Goal: Task Accomplishment & Management: Use online tool/utility

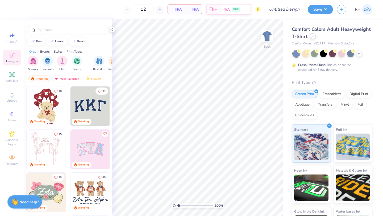
click at [314, 36] on icon at bounding box center [312, 36] width 3 height 3
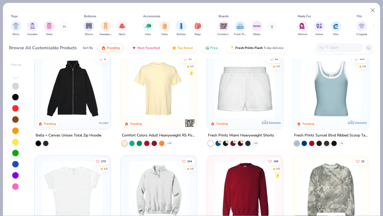
scroll to position [316, 0]
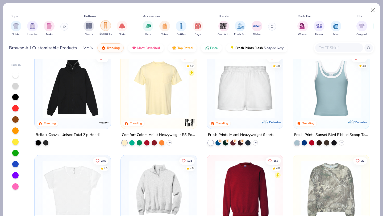
click at [107, 27] on img "filter for Sweatpants" at bounding box center [106, 25] width 6 height 6
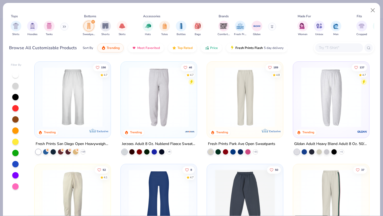
click at [75, 98] on img at bounding box center [72, 97] width 65 height 60
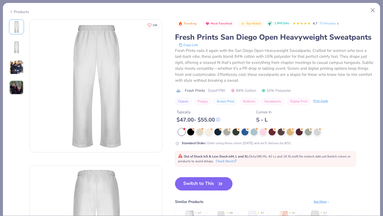
click at [20, 11] on div "Products" at bounding box center [19, 12] width 20 height 6
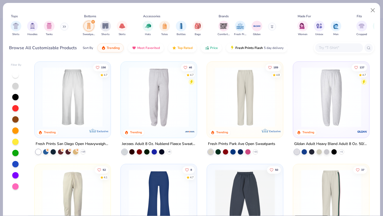
click at [68, 83] on img at bounding box center [72, 97] width 65 height 60
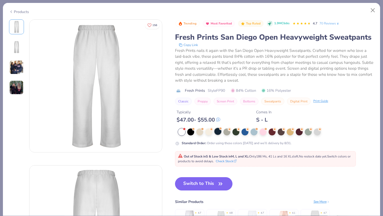
click at [217, 133] on div at bounding box center [217, 131] width 7 height 7
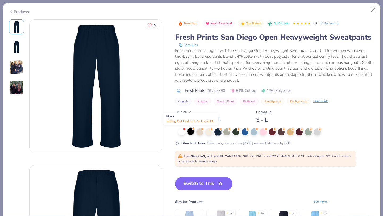
click at [189, 131] on div at bounding box center [190, 131] width 7 height 7
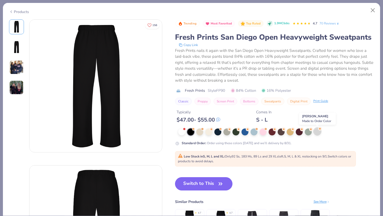
click at [318, 131] on div at bounding box center [317, 131] width 7 height 7
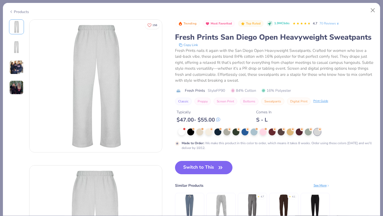
click at [24, 12] on div "Products" at bounding box center [19, 12] width 20 height 6
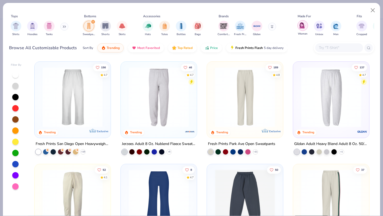
click at [299, 26] on img "filter for Women" at bounding box center [302, 25] width 6 height 6
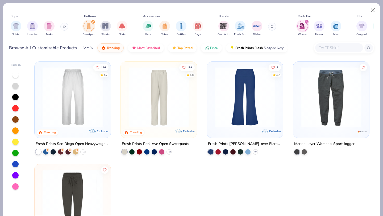
click at [150, 109] on img at bounding box center [158, 97] width 65 height 60
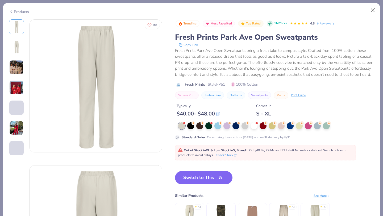
click at [25, 13] on div "Products" at bounding box center [191, 10] width 377 height 14
click at [14, 11] on div "Products" at bounding box center [19, 12] width 20 height 6
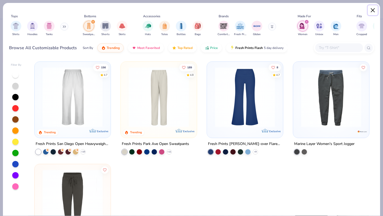
click at [374, 12] on button "Close" at bounding box center [373, 10] width 10 height 10
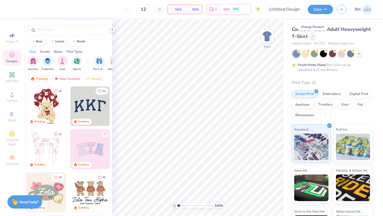
click at [312, 36] on icon at bounding box center [313, 36] width 2 height 2
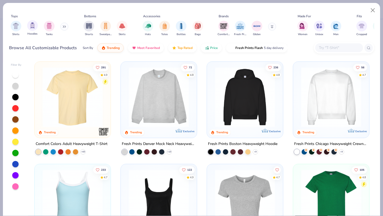
click at [37, 28] on div "Hoodies" at bounding box center [32, 28] width 11 height 16
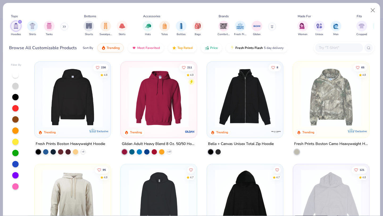
click at [333, 90] on img at bounding box center [330, 97] width 65 height 60
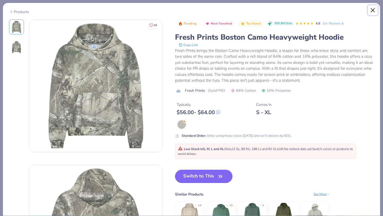
click at [375, 11] on button "Close" at bounding box center [373, 10] width 10 height 10
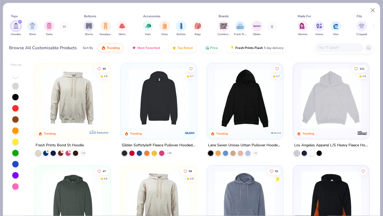
scroll to position [102, 0]
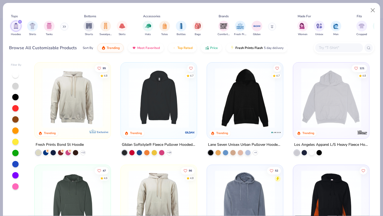
click at [325, 107] on img at bounding box center [330, 98] width 65 height 60
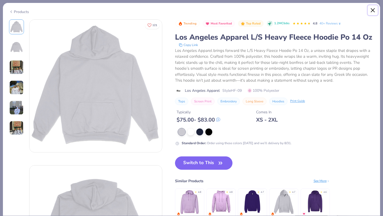
click at [370, 8] on button "Close" at bounding box center [373, 10] width 10 height 10
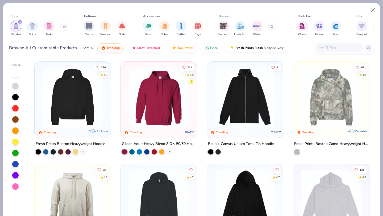
click at [70, 106] on img at bounding box center [72, 97] width 65 height 60
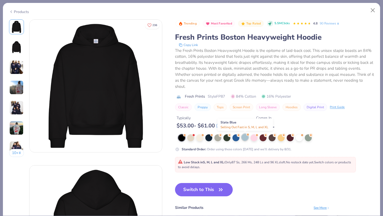
click at [244, 137] on div at bounding box center [244, 137] width 7 height 7
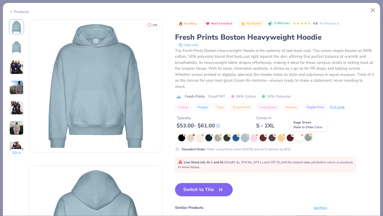
click at [308, 137] on div at bounding box center [308, 137] width 7 height 7
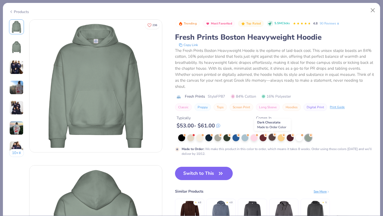
click at [270, 137] on div at bounding box center [272, 137] width 7 height 7
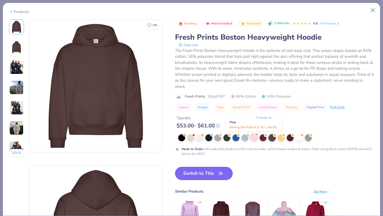
click at [257, 138] on div at bounding box center [254, 137] width 7 height 7
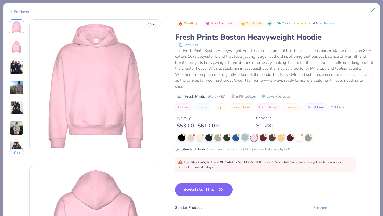
click at [242, 138] on div at bounding box center [244, 137] width 7 height 7
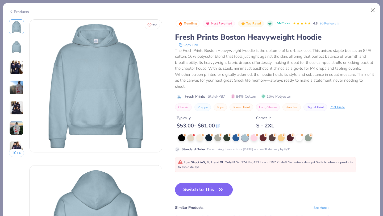
click at [206, 190] on button "Switch to This" at bounding box center [204, 189] width 58 height 13
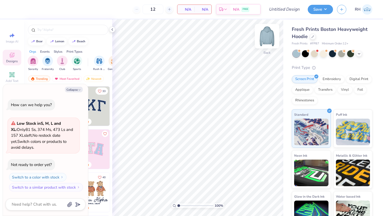
click at [265, 37] on img at bounding box center [266, 36] width 21 height 21
click at [73, 89] on button "Collapse" at bounding box center [74, 90] width 18 height 6
type textarea "x"
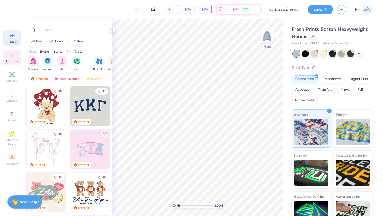
click at [12, 40] on span "Image AI" at bounding box center [12, 41] width 12 height 4
select select "4"
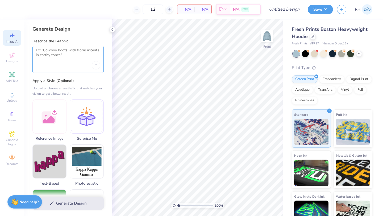
click at [47, 57] on textarea at bounding box center [68, 54] width 64 height 13
click at [97, 63] on div "Upload image" at bounding box center [96, 65] width 9 height 9
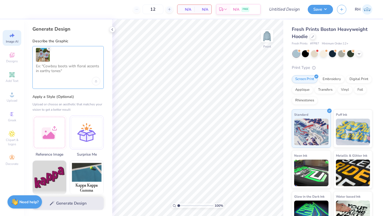
click at [65, 68] on textarea at bounding box center [68, 70] width 64 height 13
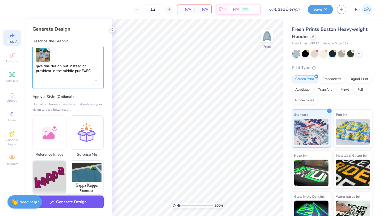
type textarea "give this design but instead of president in the middle pur EXEC"
click at [65, 205] on button "Generate Design" at bounding box center [67, 201] width 71 height 13
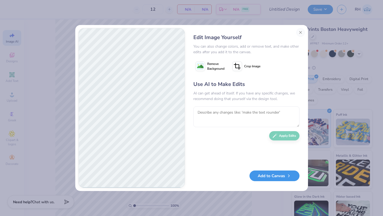
click at [261, 174] on button "Add to Canvas" at bounding box center [274, 175] width 50 height 11
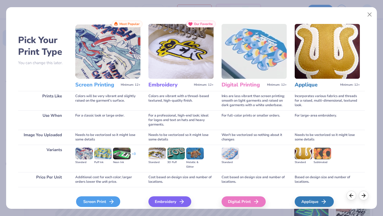
click at [116, 200] on div "Screen Print" at bounding box center [98, 201] width 44 height 11
click at [102, 202] on div "Screen Print" at bounding box center [98, 201] width 44 height 11
click at [111, 200] on icon at bounding box center [111, 201] width 6 height 6
click at [110, 200] on icon at bounding box center [111, 201] width 6 height 6
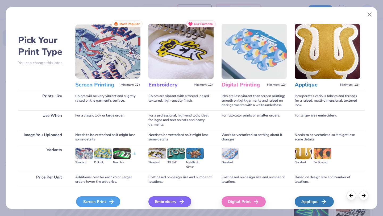
click at [110, 200] on icon at bounding box center [111, 201] width 6 height 6
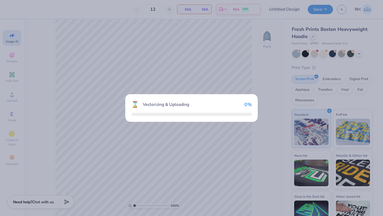
click at [110, 200] on div "⌛ Vectorizing & Uploading 0 %" at bounding box center [191, 108] width 383 height 216
click at [195, 66] on div "⌛ Vectorizing & Uploading 21 %" at bounding box center [191, 108] width 383 height 216
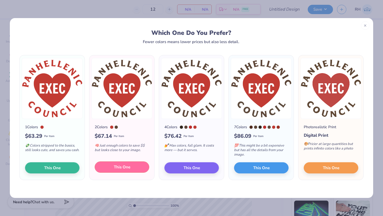
click at [112, 170] on button "This One" at bounding box center [122, 166] width 55 height 11
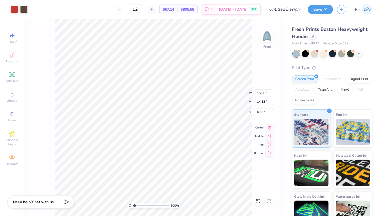
type input "6.33"
click at [10, 71] on div "Add Text" at bounding box center [12, 77] width 19 height 16
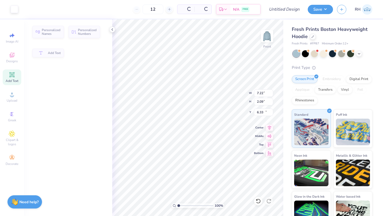
type input "7.22"
type input "2.09"
type input "13.71"
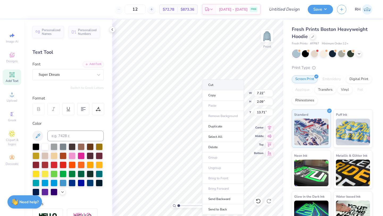
click at [210, 86] on li "Cut" at bounding box center [223, 85] width 42 height 11
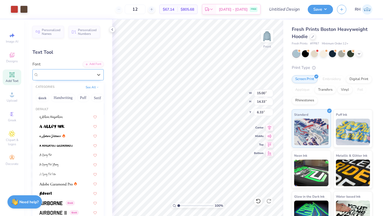
click at [65, 76] on div "Super Dream" at bounding box center [66, 74] width 56 height 8
click at [63, 123] on span at bounding box center [51, 126] width 25 height 6
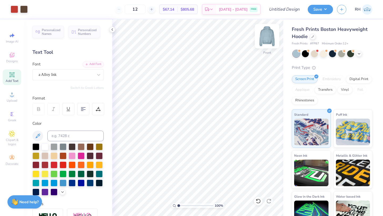
click at [267, 38] on img at bounding box center [266, 36] width 21 height 21
click at [270, 36] on img at bounding box center [266, 36] width 21 height 21
